Goal: Task Accomplishment & Management: Use online tool/utility

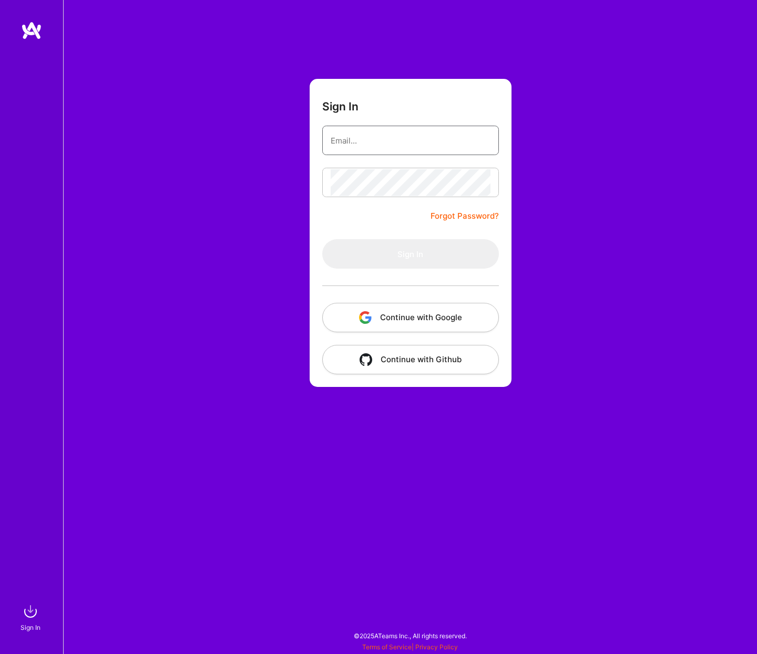
type input "[PERSON_NAME][EMAIL_ADDRESS][DOMAIN_NAME]"
drag, startPoint x: 593, startPoint y: 308, endPoint x: 466, endPoint y: 310, distance: 127.3
click at [588, 307] on div "Sign In [PERSON_NAME][EMAIL_ADDRESS][DOMAIN_NAME] Forgot Password? Sign In Cont…" at bounding box center [410, 327] width 694 height 654
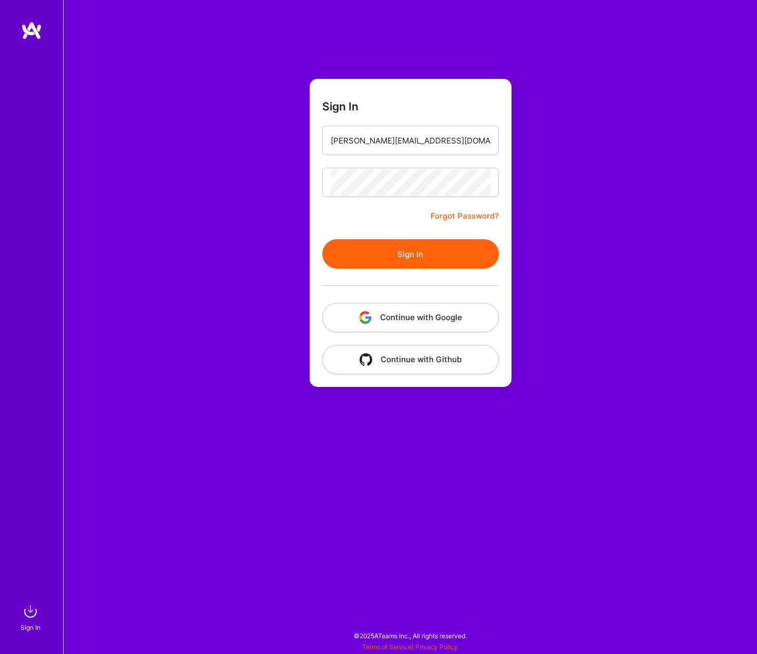
click at [435, 308] on button "Continue with Google" at bounding box center [410, 317] width 177 height 29
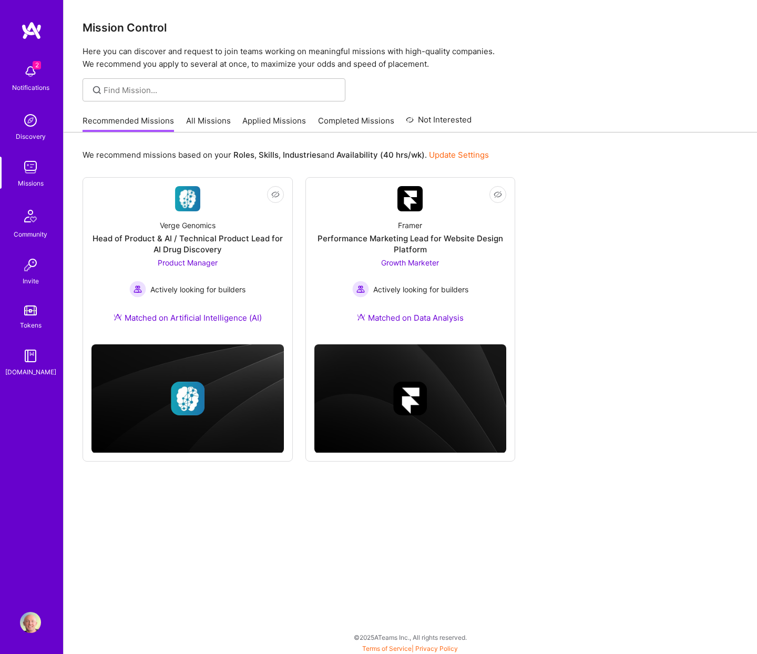
click at [605, 67] on p "Here you can discover and request to join teams working on meaningful missions …" at bounding box center [411, 57] width 656 height 25
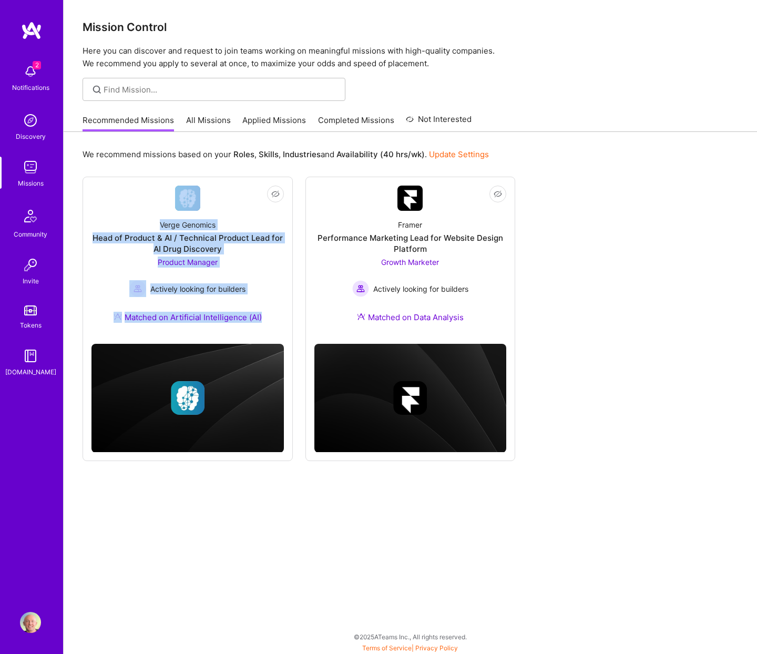
click at [200, 117] on link "All Missions" at bounding box center [208, 123] width 45 height 17
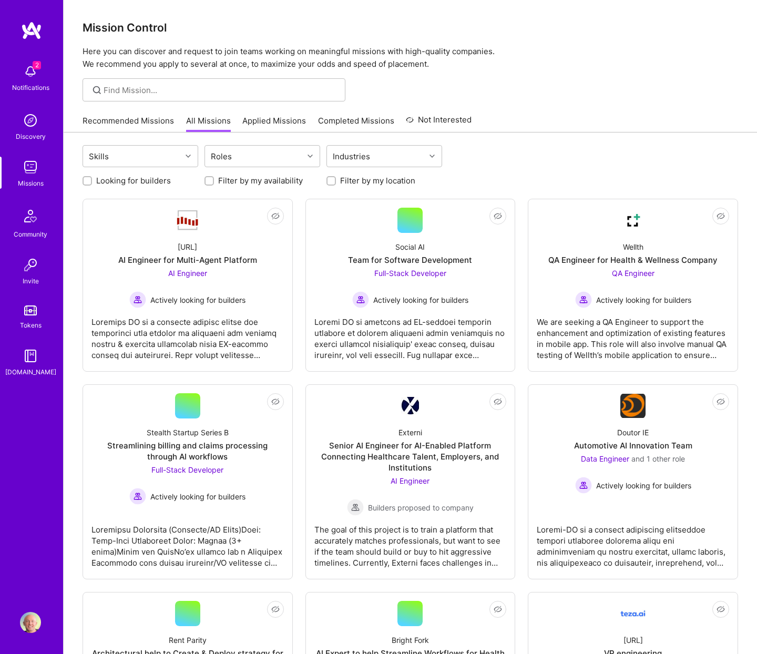
click at [144, 185] on label "Looking for builders" at bounding box center [133, 180] width 75 height 11
click at [92, 185] on input "Looking for builders" at bounding box center [88, 181] width 7 height 7
checkbox input "true"
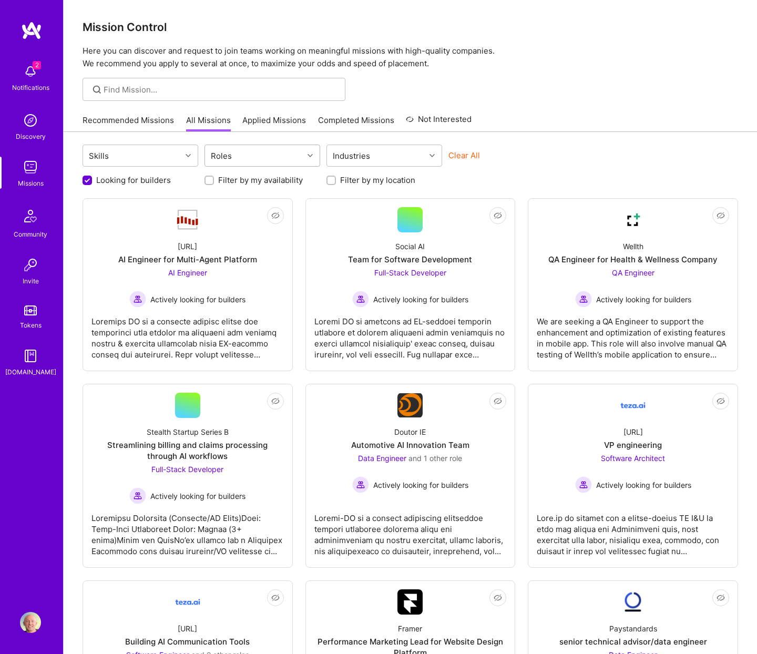
click at [287, 154] on div "Roles" at bounding box center [254, 155] width 98 height 21
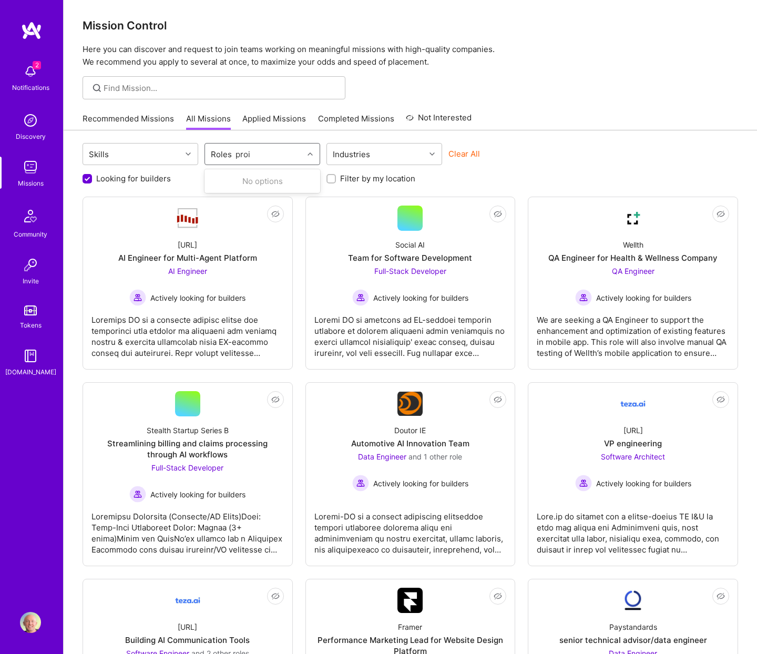
type input "pro"
click at [283, 175] on div "AI Product Manager" at bounding box center [263, 180] width 116 height 19
checkbox input "true"
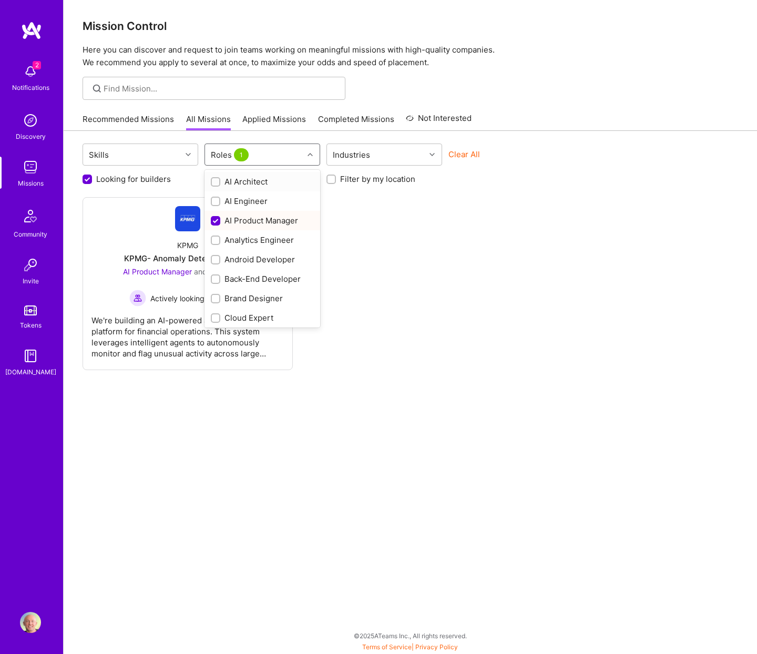
scroll to position [2, 0]
click at [270, 154] on div "Roles 1" at bounding box center [254, 154] width 98 height 21
type input "pr"
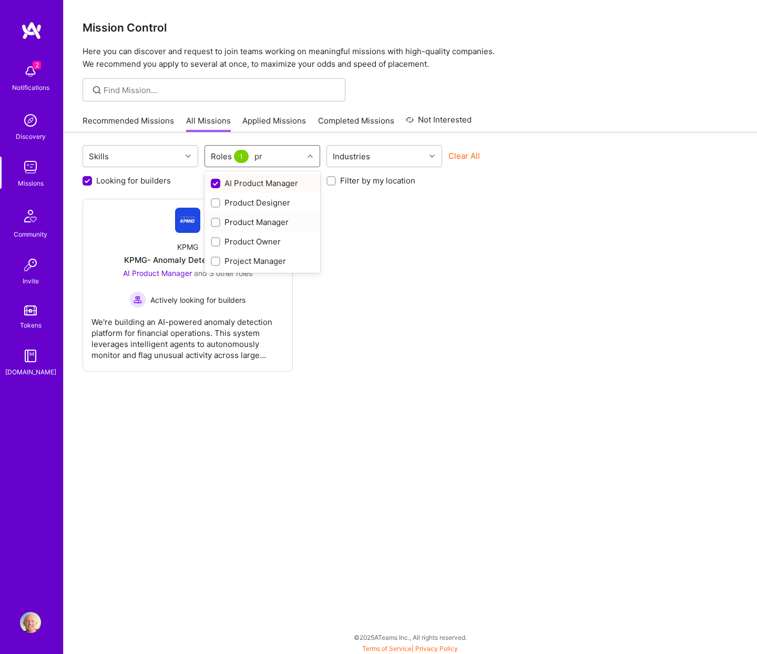
click at [243, 221] on div "Product Manager" at bounding box center [262, 222] width 103 height 11
checkbox input "true"
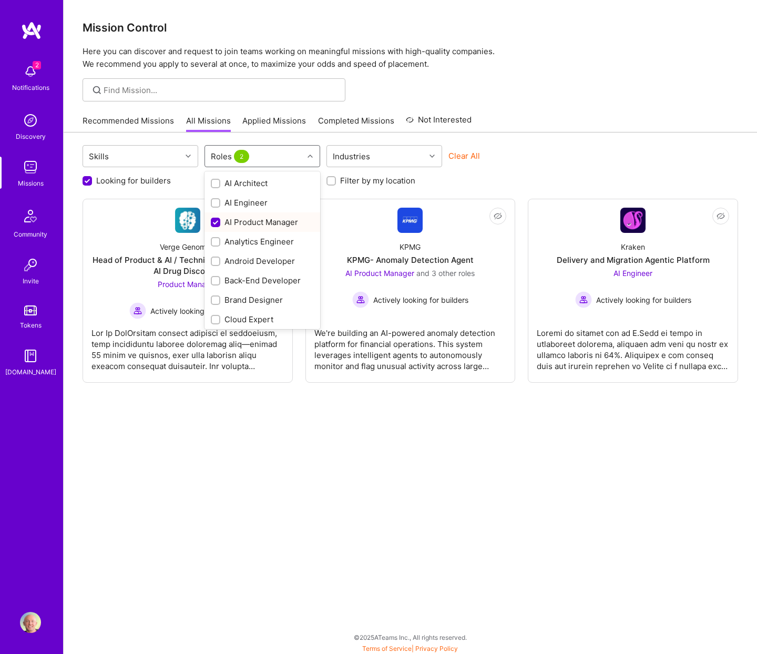
scroll to position [2, 0]
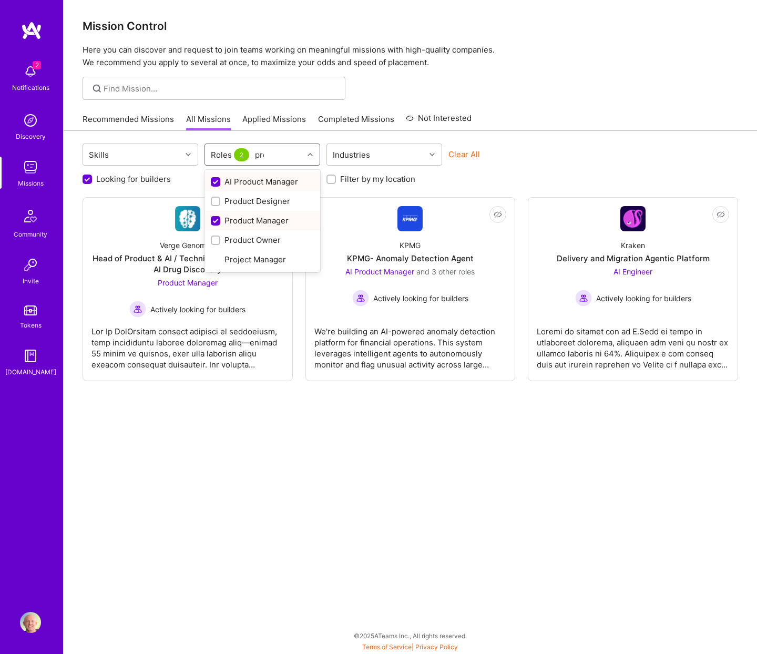
type input "prod"
click at [265, 243] on div "Product Owner" at bounding box center [262, 240] width 103 height 11
checkbox input "true"
type input "mark"
click at [265, 185] on div "Growth Marketer" at bounding box center [262, 181] width 103 height 11
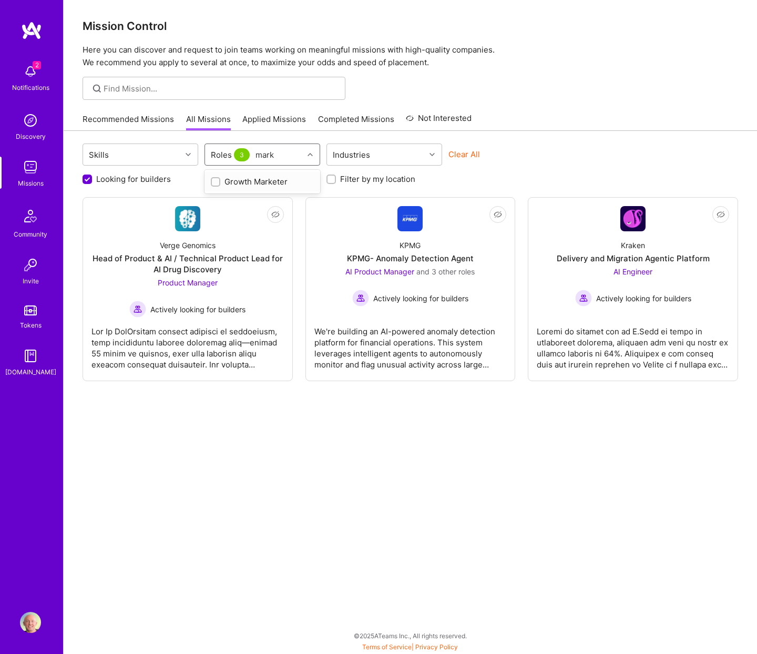
checkbox input "true"
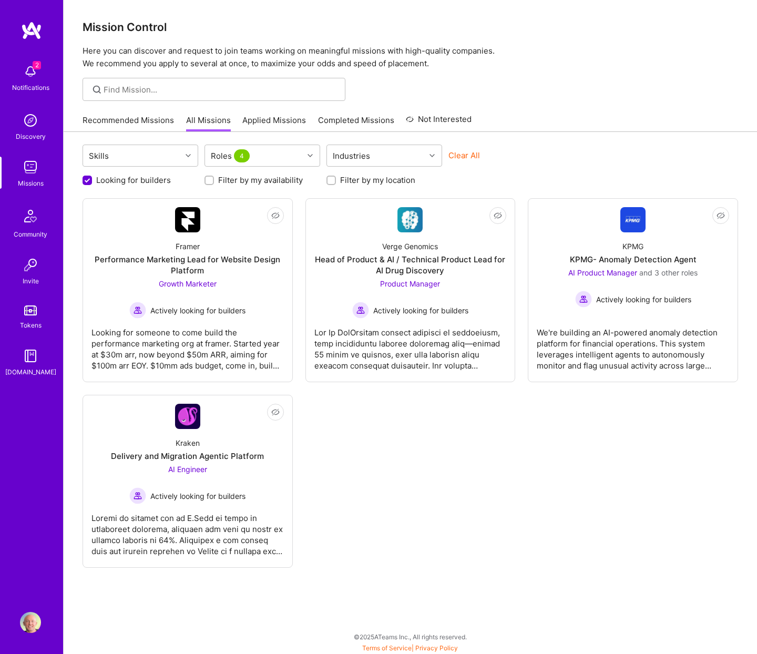
click at [596, 166] on div "Skills Roles 4 Industries Clear All" at bounding box center [411, 157] width 656 height 25
